Goal: Find contact information: Find contact information

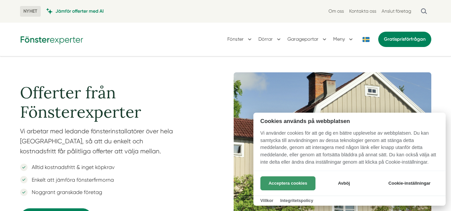
click at [292, 183] on button "Acceptera cookies" at bounding box center [287, 184] width 55 height 14
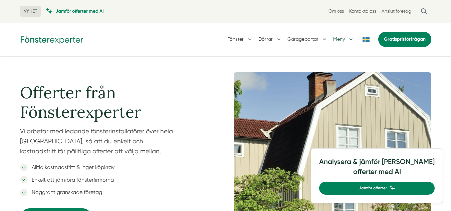
click at [352, 38] on button "Meny" at bounding box center [343, 39] width 21 height 17
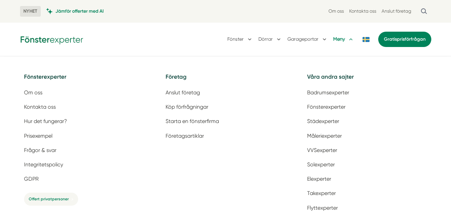
click at [349, 39] on button "Meny" at bounding box center [343, 39] width 21 height 17
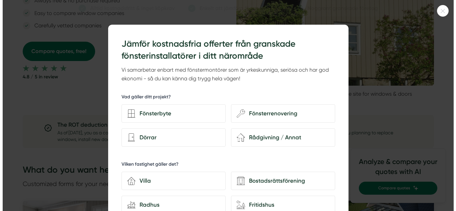
scroll to position [2202, 0]
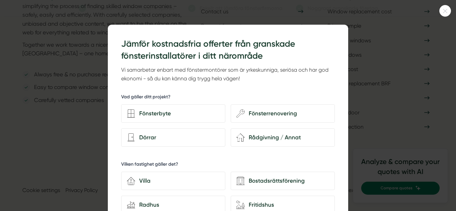
drag, startPoint x: 456, startPoint y: 32, endPoint x: 456, endPoint y: 227, distance: 194.6
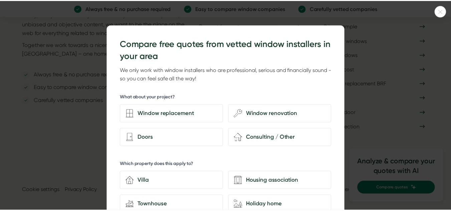
scroll to position [200, 0]
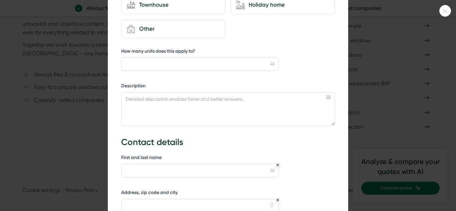
click at [445, 10] on icon at bounding box center [445, 11] width 4 height 4
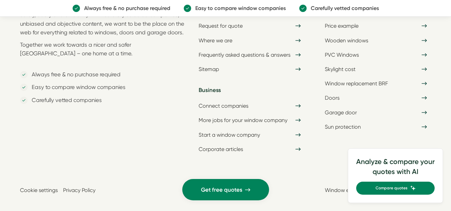
click at [323, 197] on div "Window Experts was founded in 2020 with the vision of simplifying the process o…" at bounding box center [225, 85] width 451 height 270
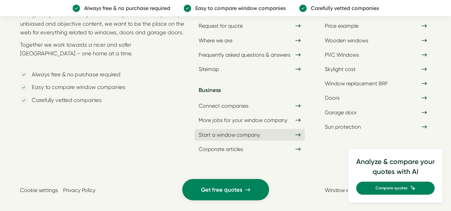
scroll to position [2135, 0]
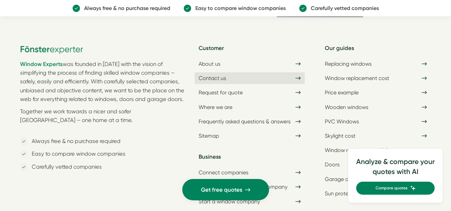
click at [210, 75] on font "Contact us" at bounding box center [212, 78] width 27 height 6
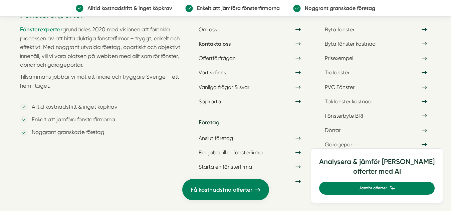
scroll to position [1731, 0]
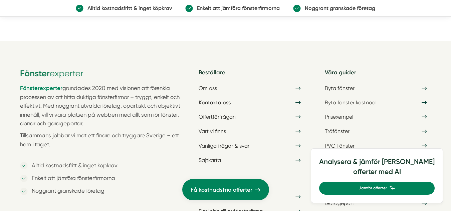
click at [121, 99] on p "Fönsterexperter grundades 2020 med visionen att förenkla processen av att hitta…" at bounding box center [103, 106] width 167 height 44
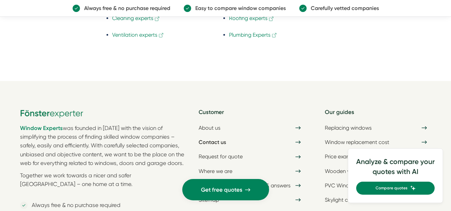
scroll to position [1849, 0]
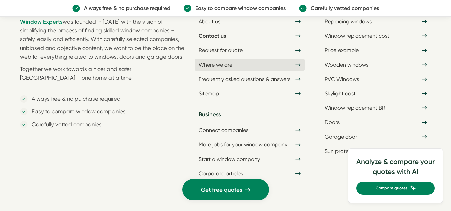
click at [231, 67] on font "Where we are" at bounding box center [216, 65] width 34 height 6
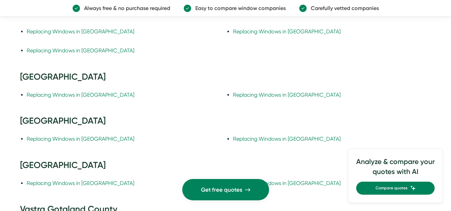
scroll to position [298, 0]
